Goal: Task Accomplishment & Management: Manage account settings

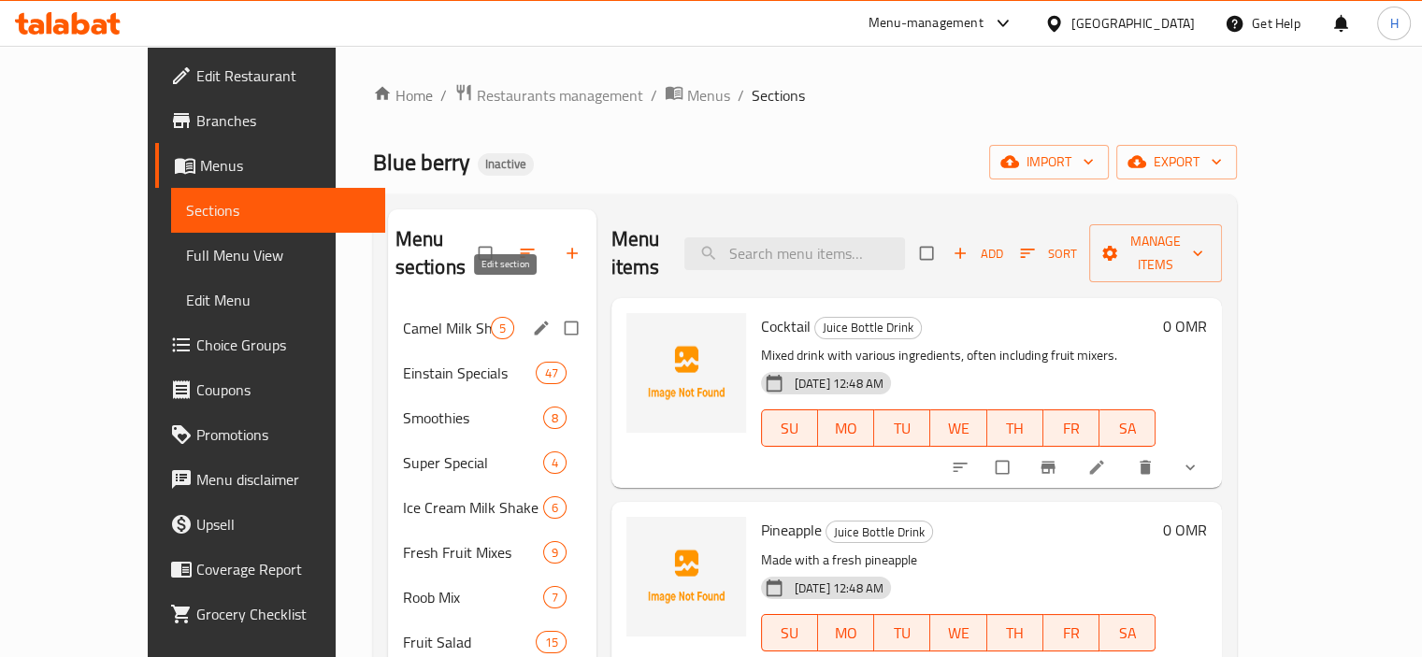
click at [532, 319] on icon "edit" at bounding box center [541, 328] width 19 height 19
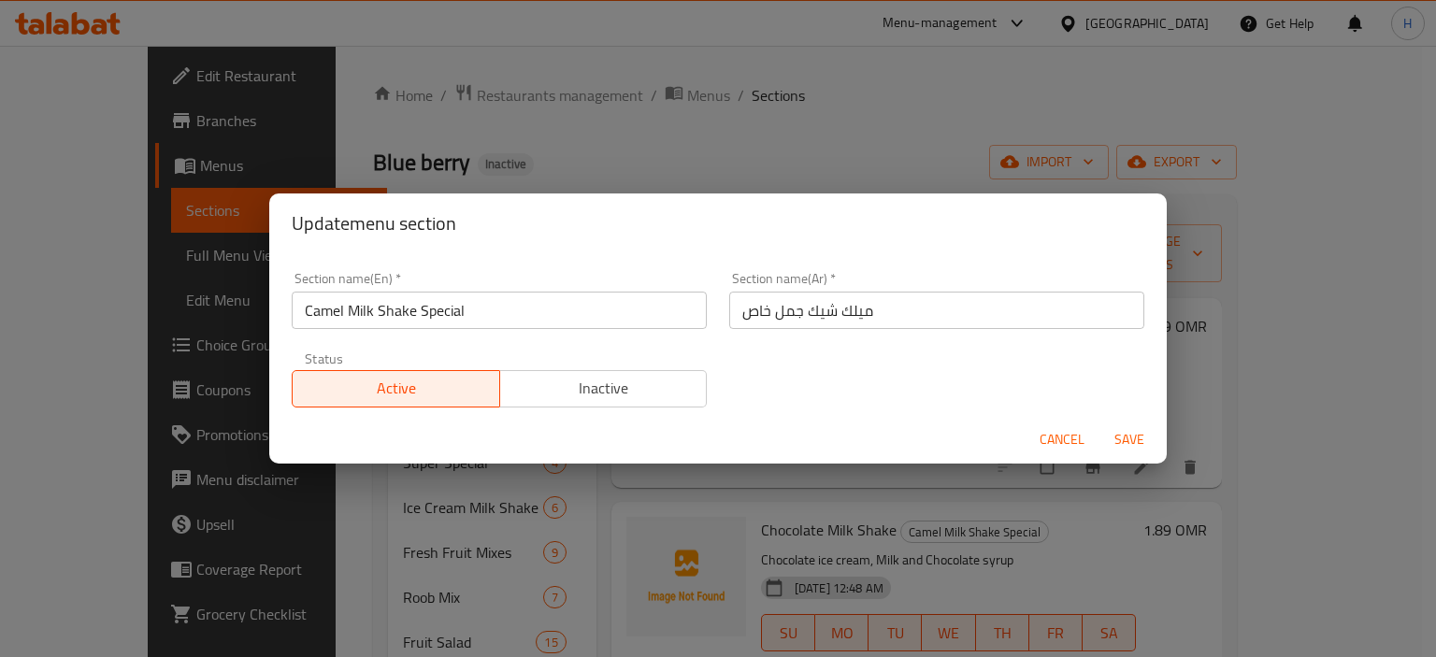
click at [780, 310] on input "ميلك شيك جمل خاص" at bounding box center [936, 310] width 415 height 37
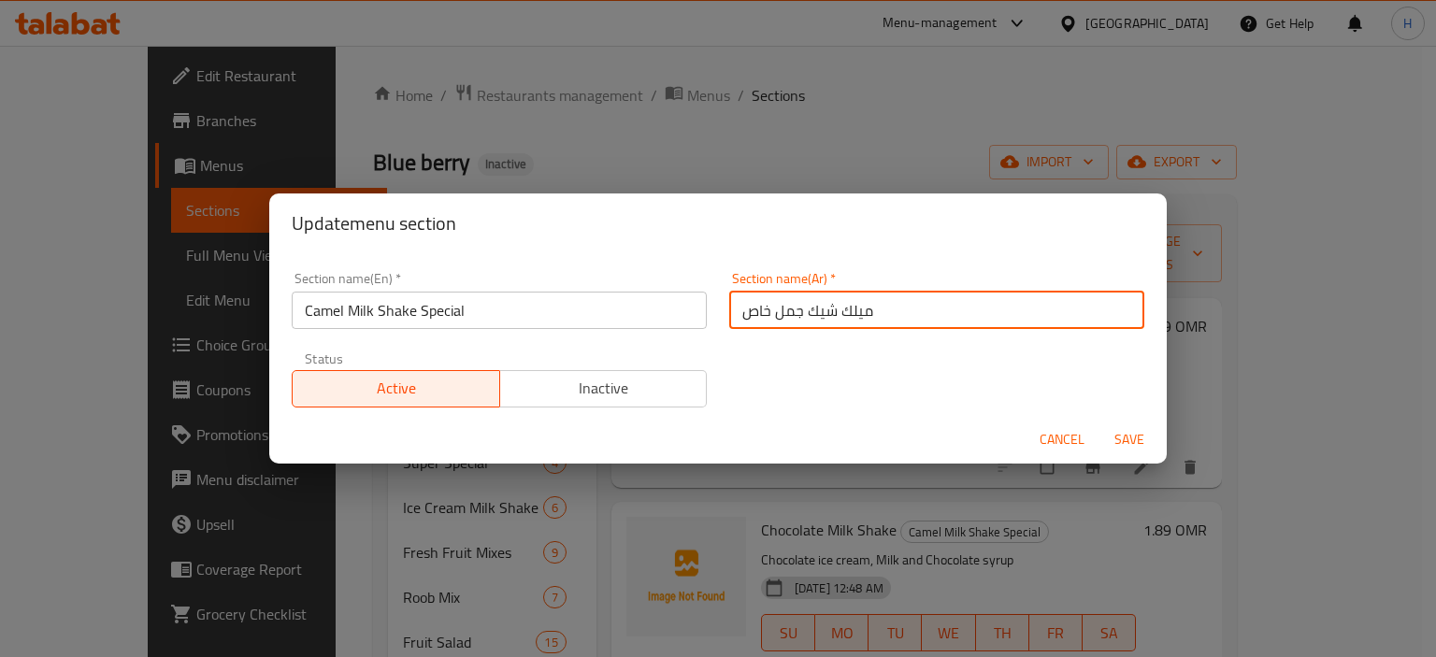
click at [780, 310] on input "ميلك شيك جمل خاص" at bounding box center [936, 310] width 415 height 37
paste input "كامي"
type input "ميلك شيك كاميل خاص"
click at [1124, 437] on span "Save" at bounding box center [1129, 439] width 45 height 23
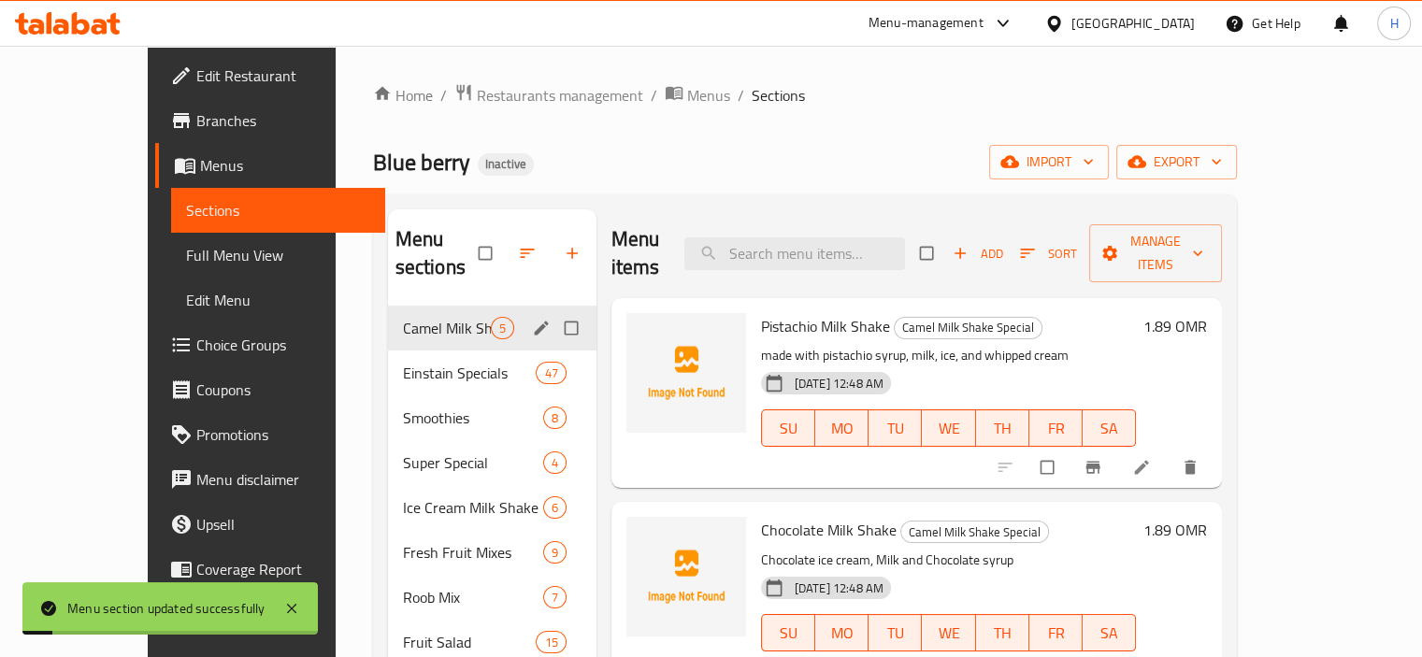
click at [186, 262] on span "Full Menu View" at bounding box center [278, 255] width 184 height 22
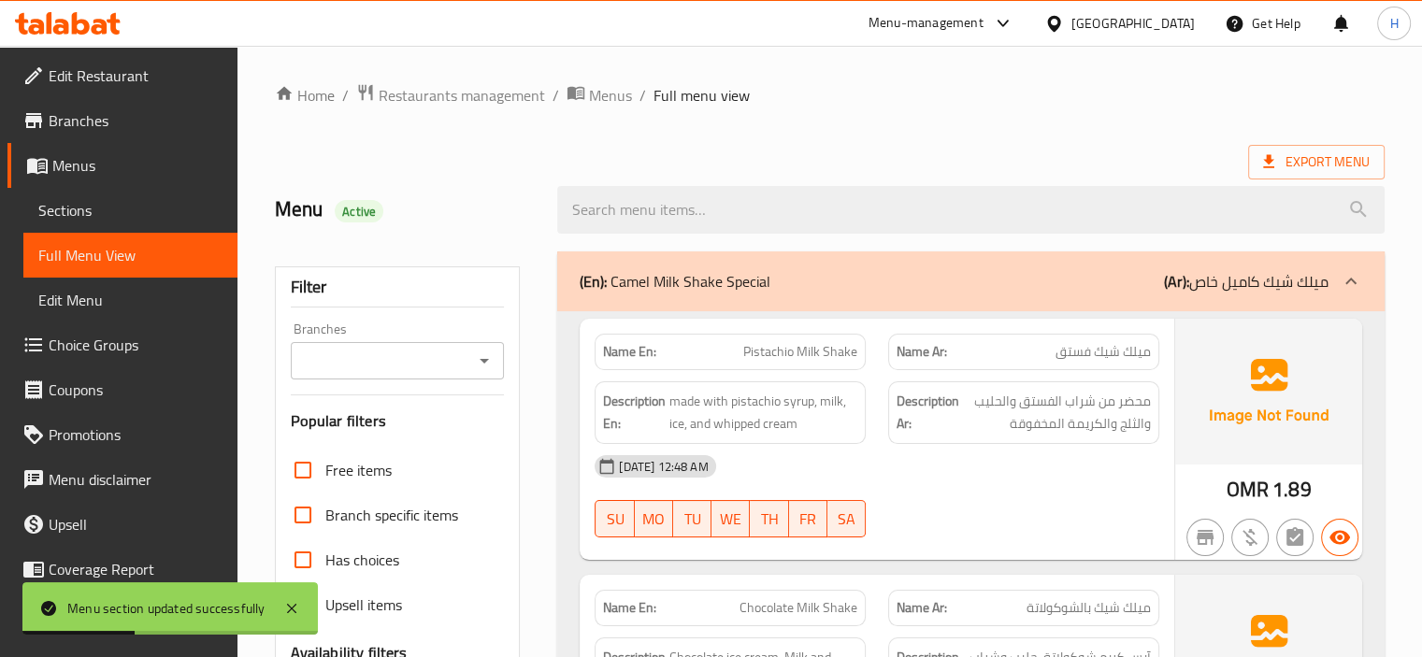
scroll to position [400, 0]
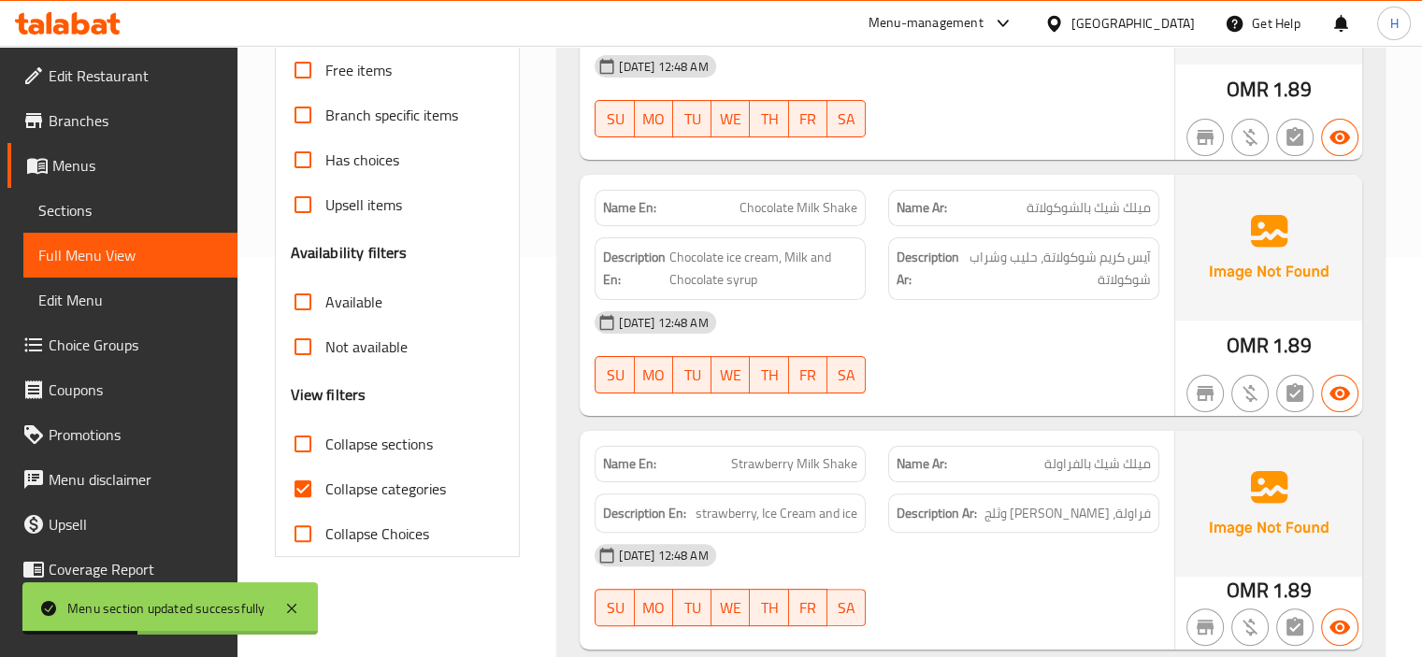
drag, startPoint x: 298, startPoint y: 498, endPoint x: 700, endPoint y: 471, distance: 403.0
click at [298, 497] on input "Collapse categories" at bounding box center [303, 489] width 45 height 45
checkbox input "false"
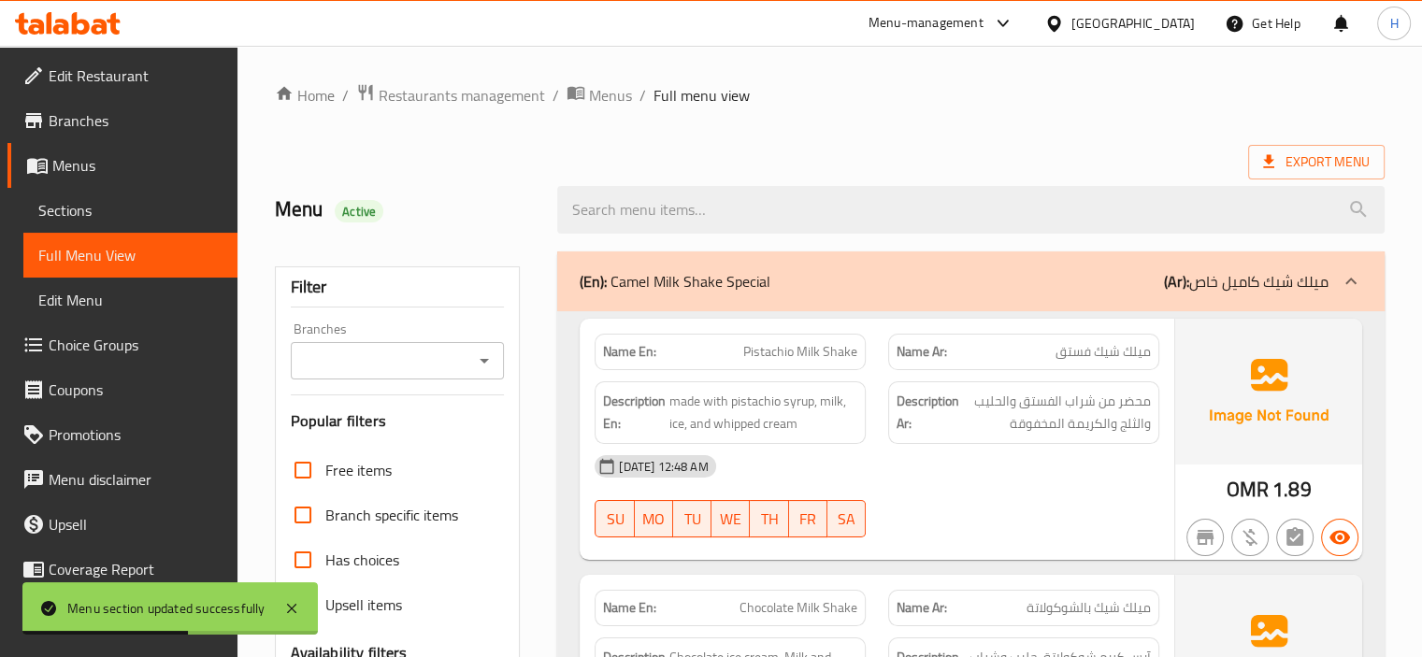
scroll to position [579, 0]
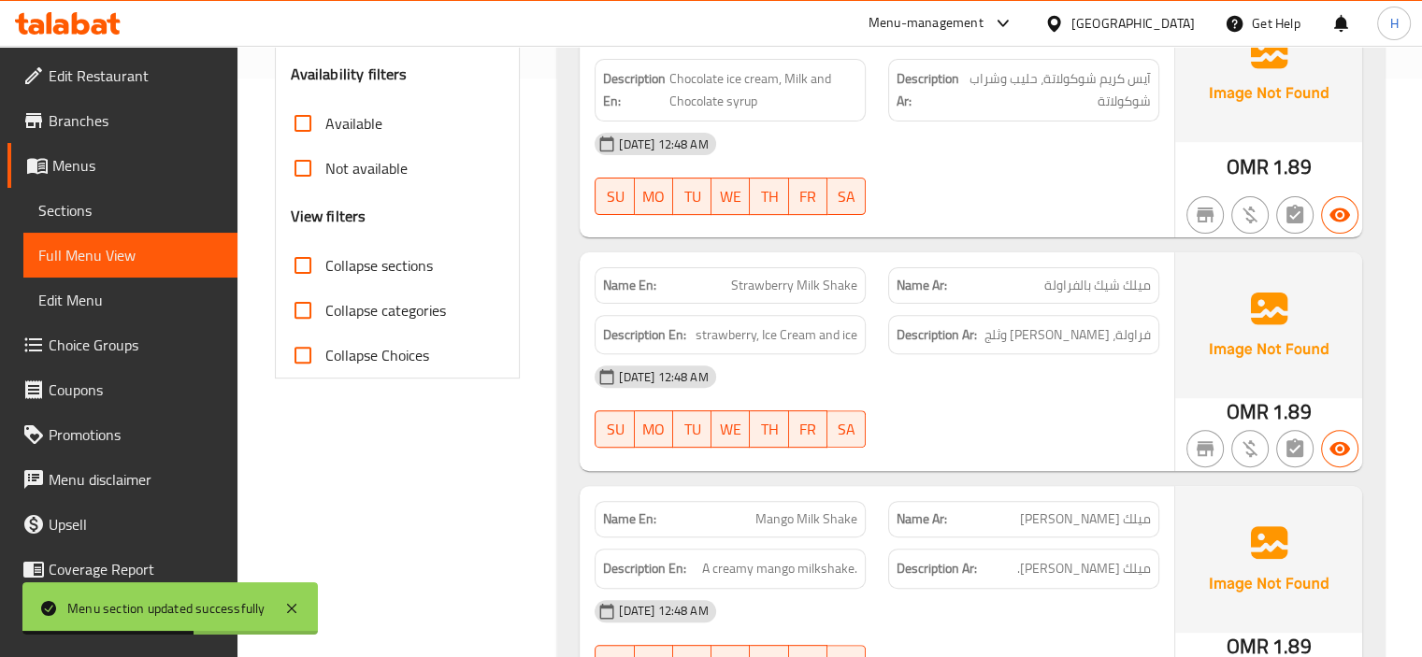
click at [941, 358] on div "[DATE] 12:48 AM" at bounding box center [877, 376] width 587 height 45
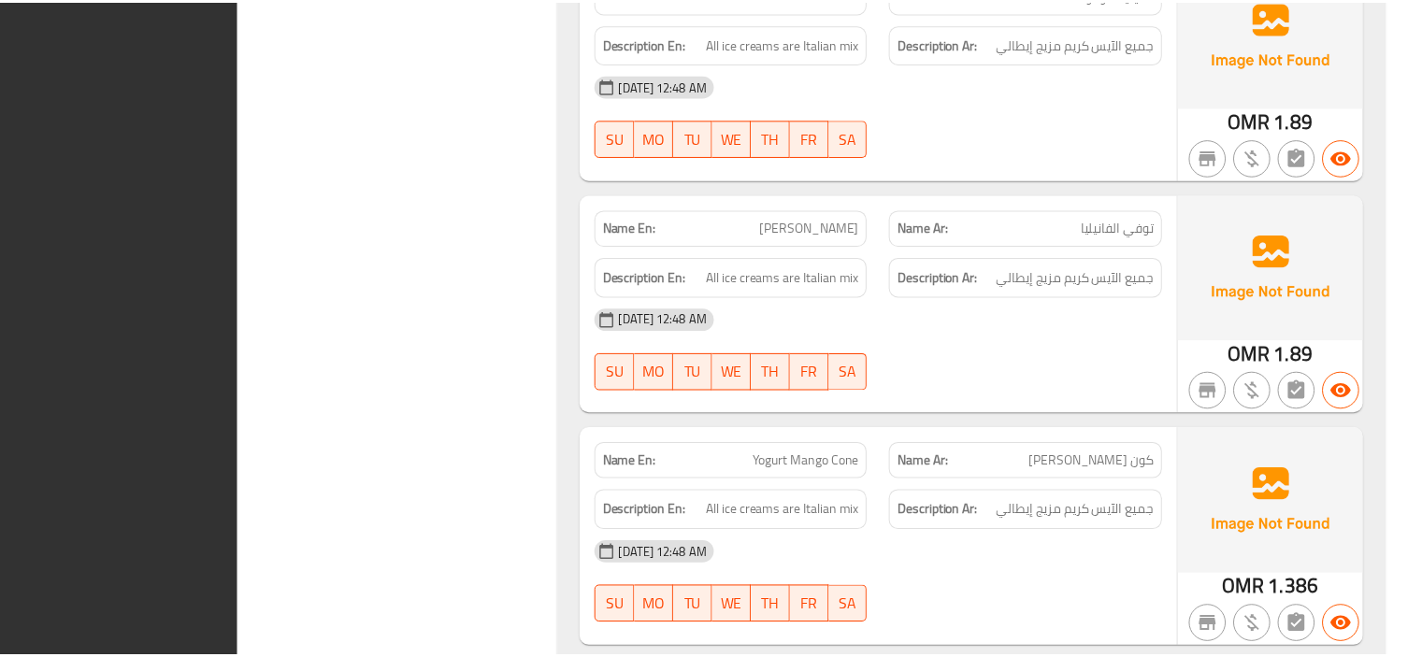
scroll to position [68123, 0]
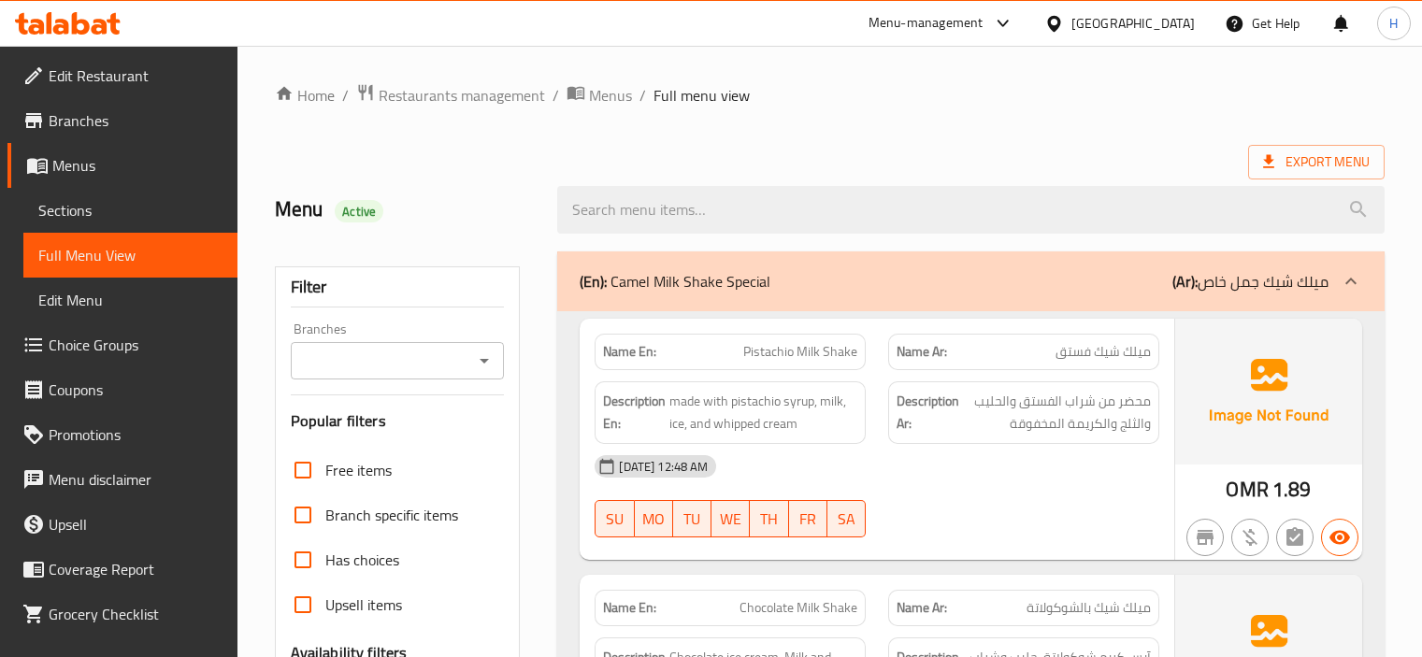
scroll to position [66606, 0]
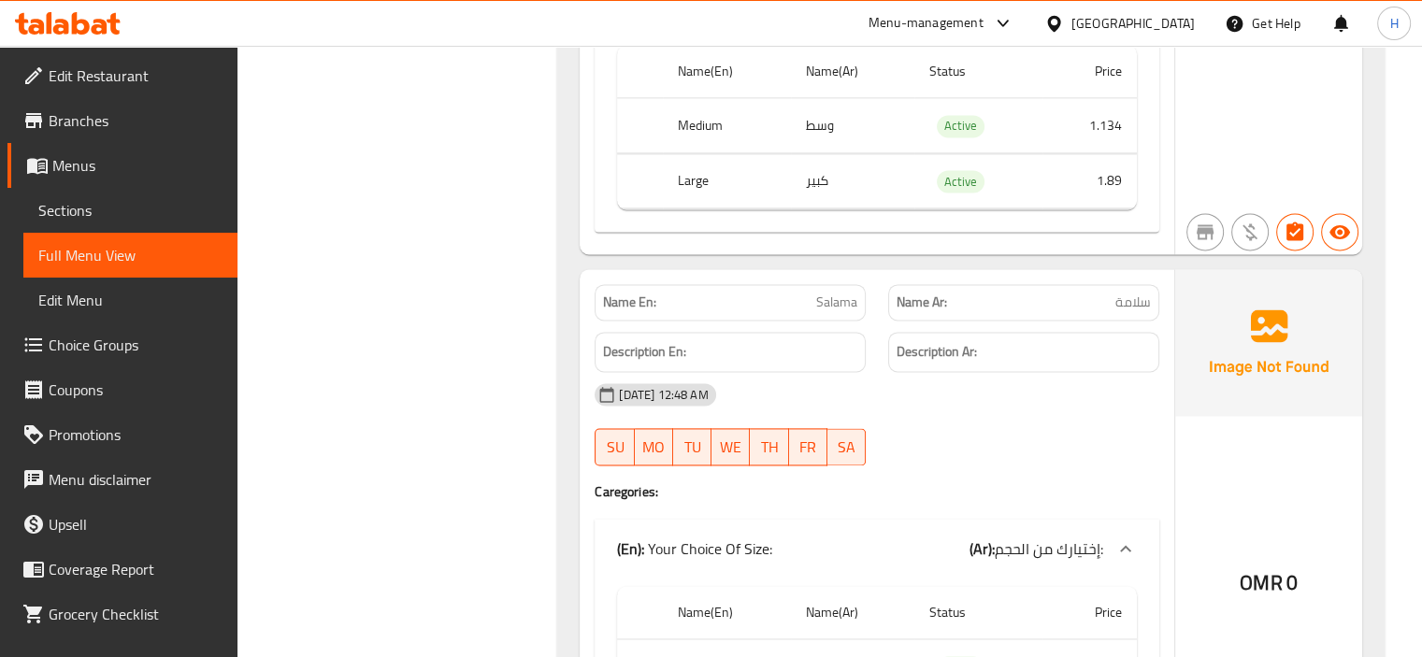
click at [101, 119] on span "Branches" at bounding box center [136, 120] width 174 height 22
